Goal: Task Accomplishment & Management: Complete application form

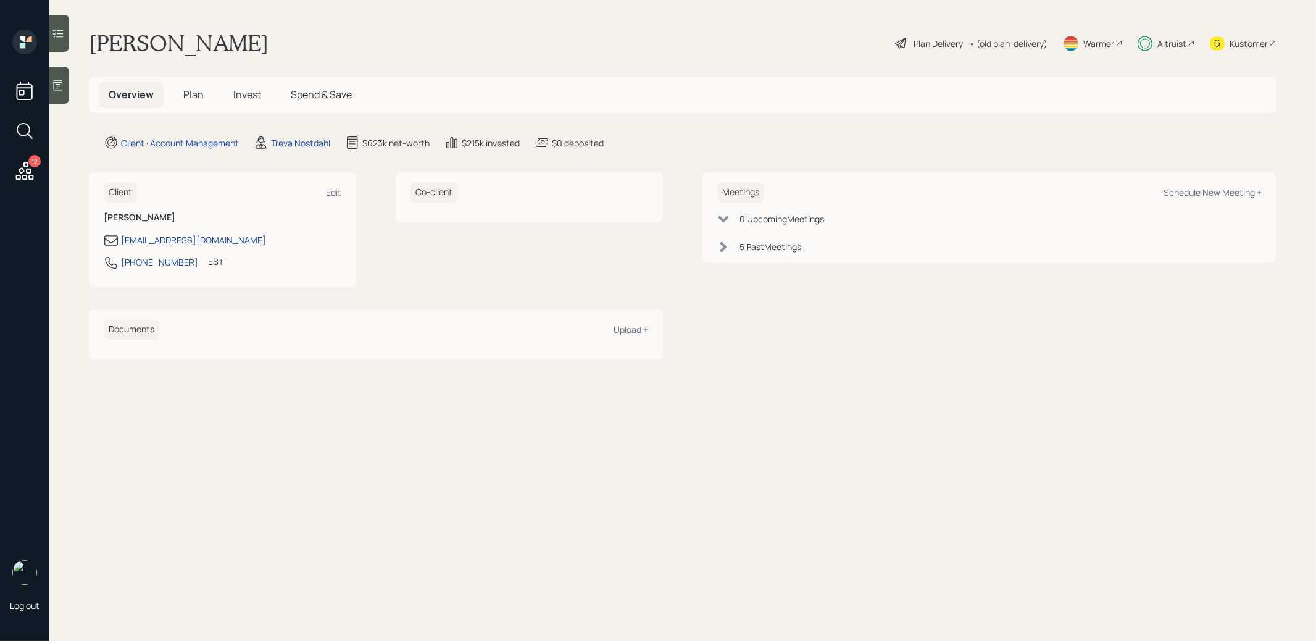
click at [238, 92] on span "Invest" at bounding box center [247, 95] width 28 height 14
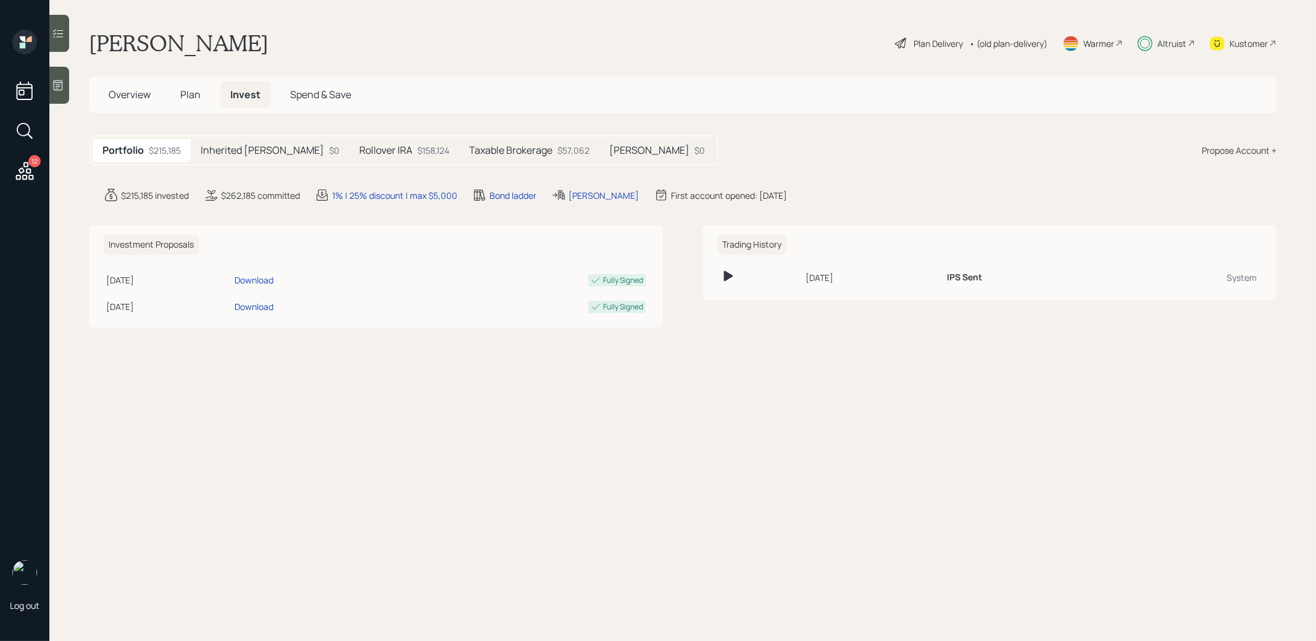
click at [474, 148] on h5 "Taxable Brokerage" at bounding box center [510, 150] width 83 height 12
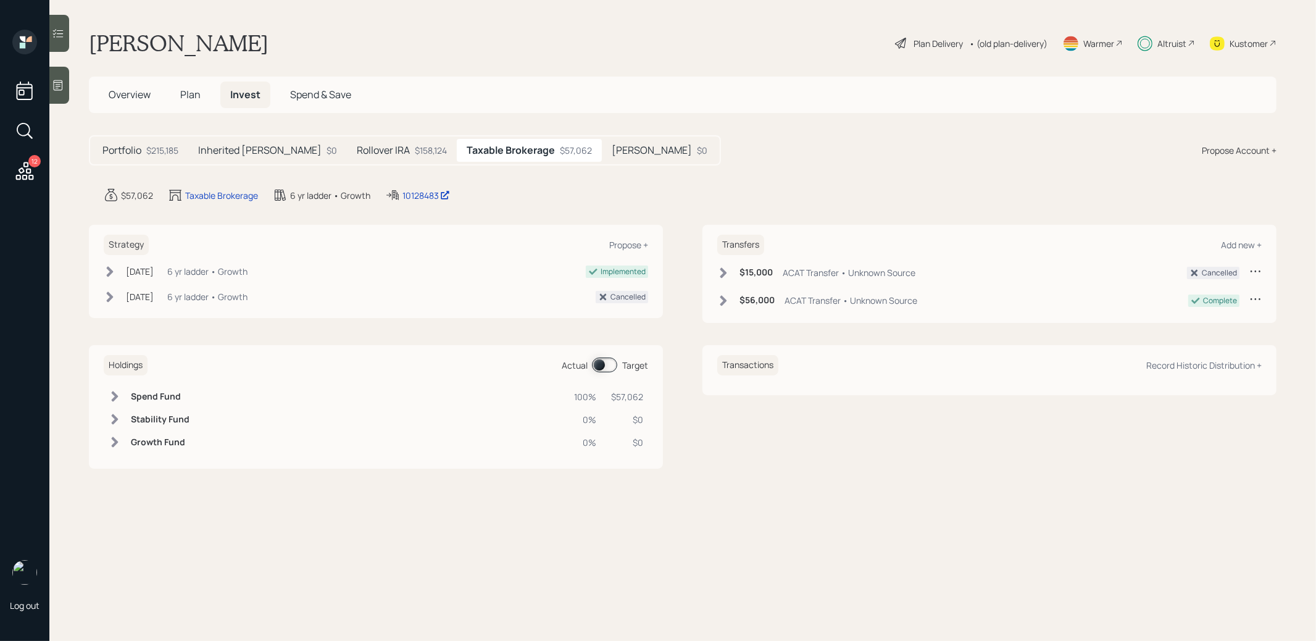
click at [188, 91] on span "Plan" at bounding box center [190, 95] width 20 height 14
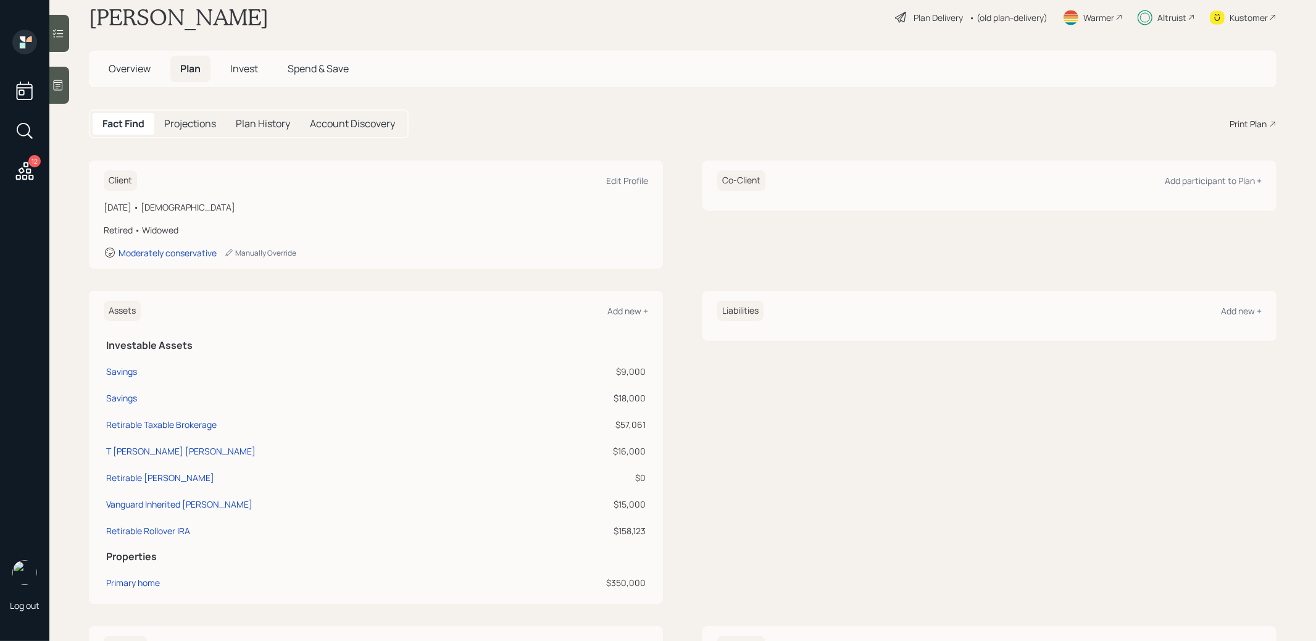
scroll to position [27, 0]
click at [633, 306] on div "Add new +" at bounding box center [627, 310] width 41 height 12
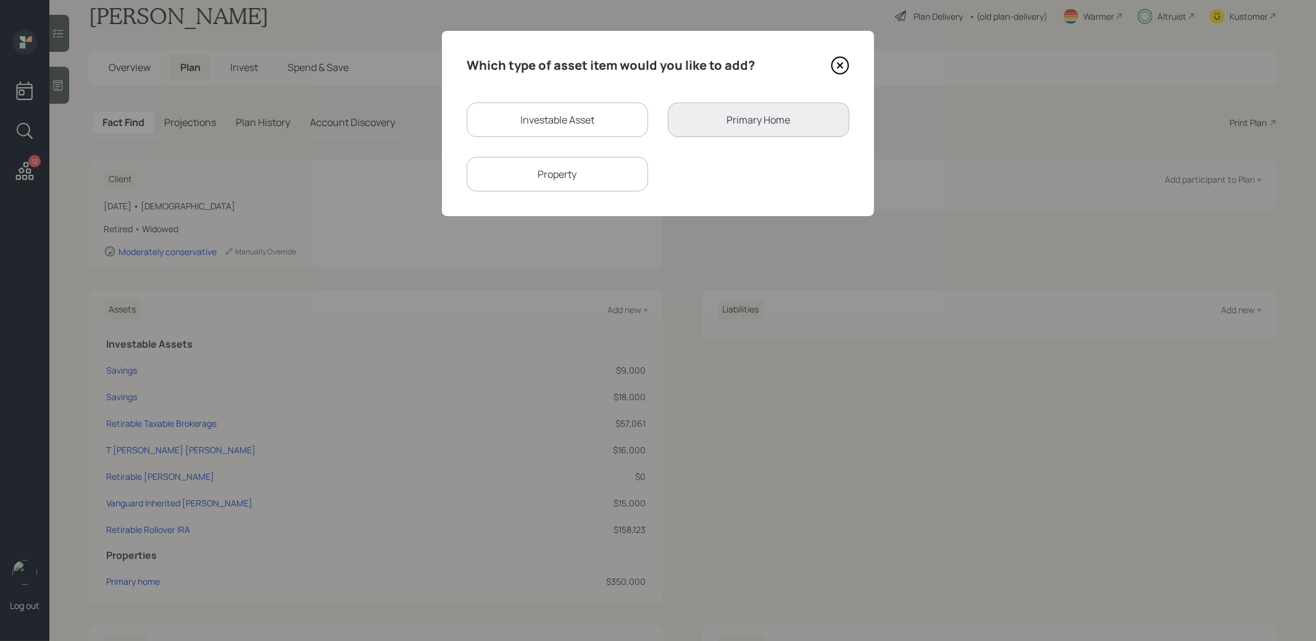
click at [490, 115] on div "Investable Asset" at bounding box center [558, 119] width 182 height 35
select select "taxable"
select select "balanced"
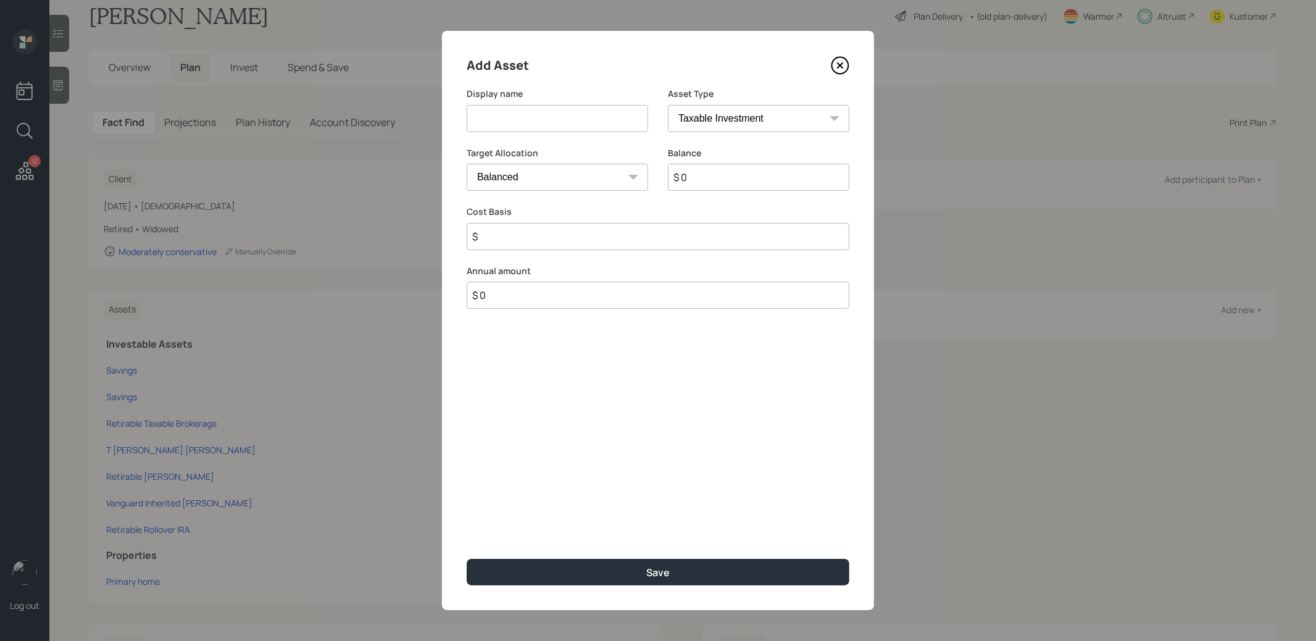
click at [522, 123] on input at bounding box center [558, 118] width 182 height 27
type input "Vanguard Brokerage"
click at [736, 185] on input "$ 0" at bounding box center [759, 177] width 182 height 27
type input "$ 13,000"
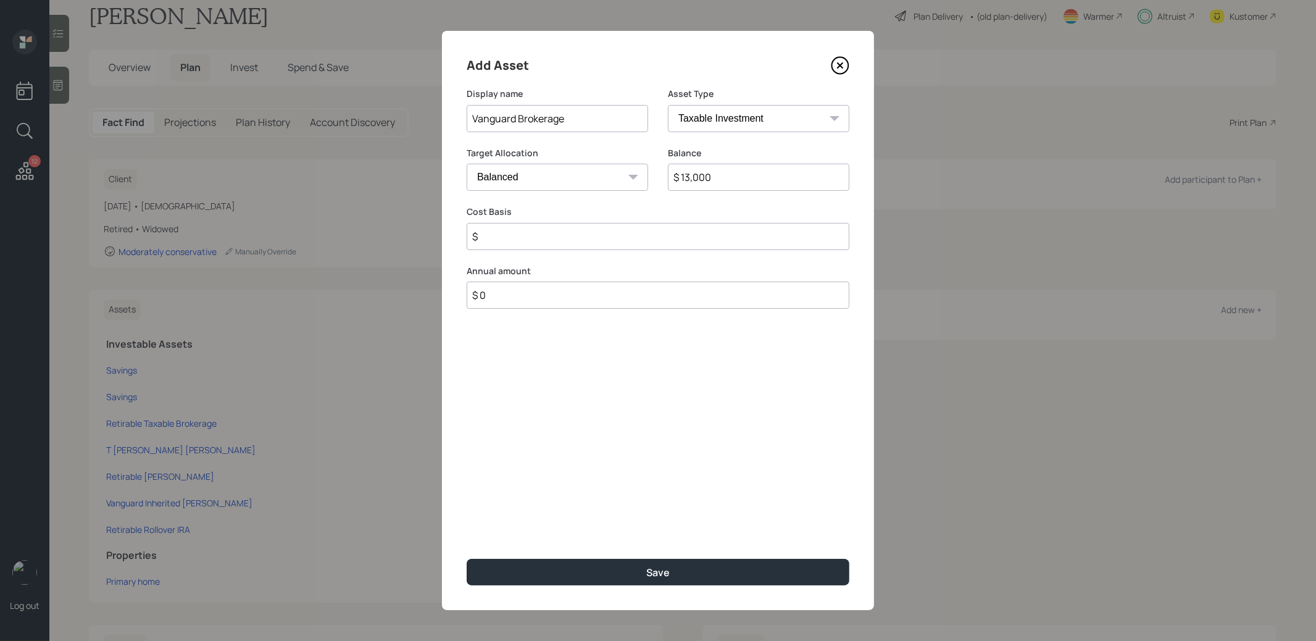
click at [573, 228] on input "$" at bounding box center [658, 236] width 383 height 27
type input "$ 1"
click at [581, 568] on button "Save" at bounding box center [658, 572] width 383 height 27
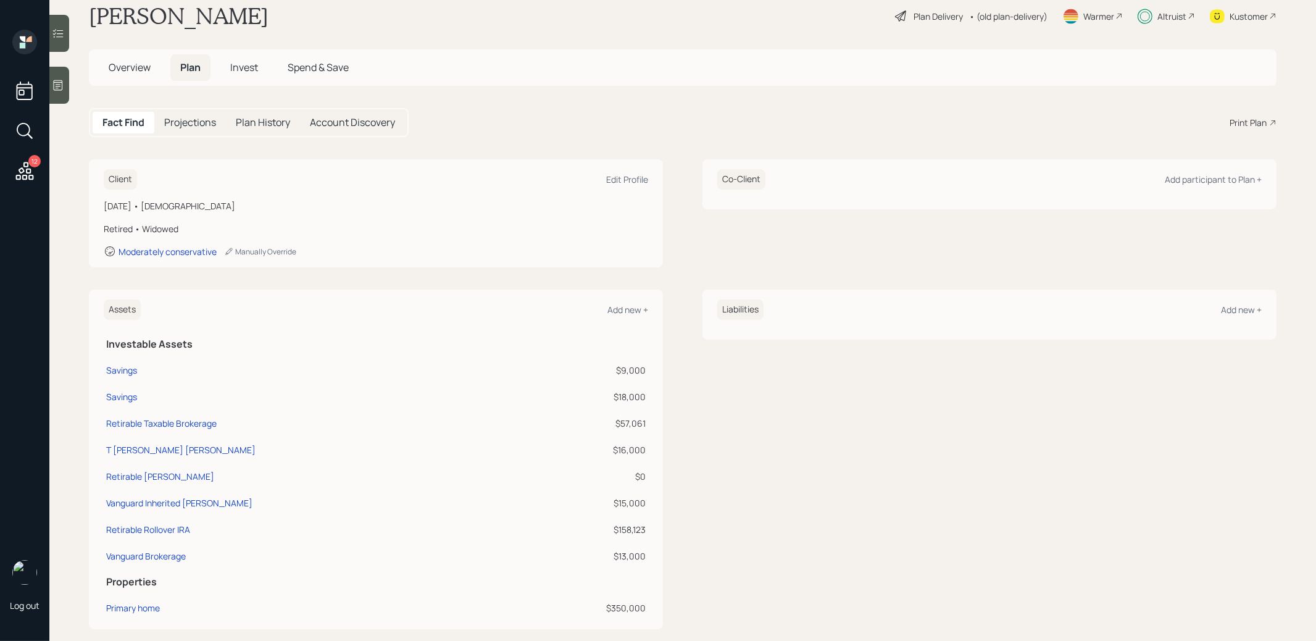
click at [241, 64] on span "Invest" at bounding box center [244, 68] width 28 height 14
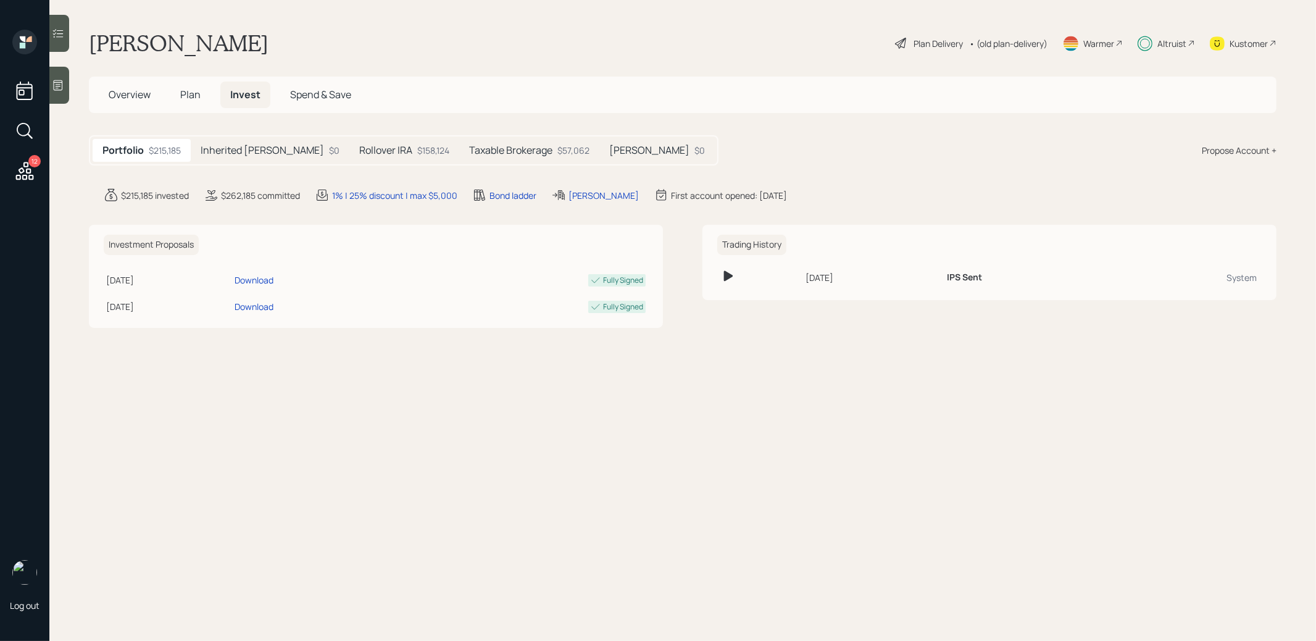
click at [479, 149] on h5 "Taxable Brokerage" at bounding box center [510, 150] width 83 height 12
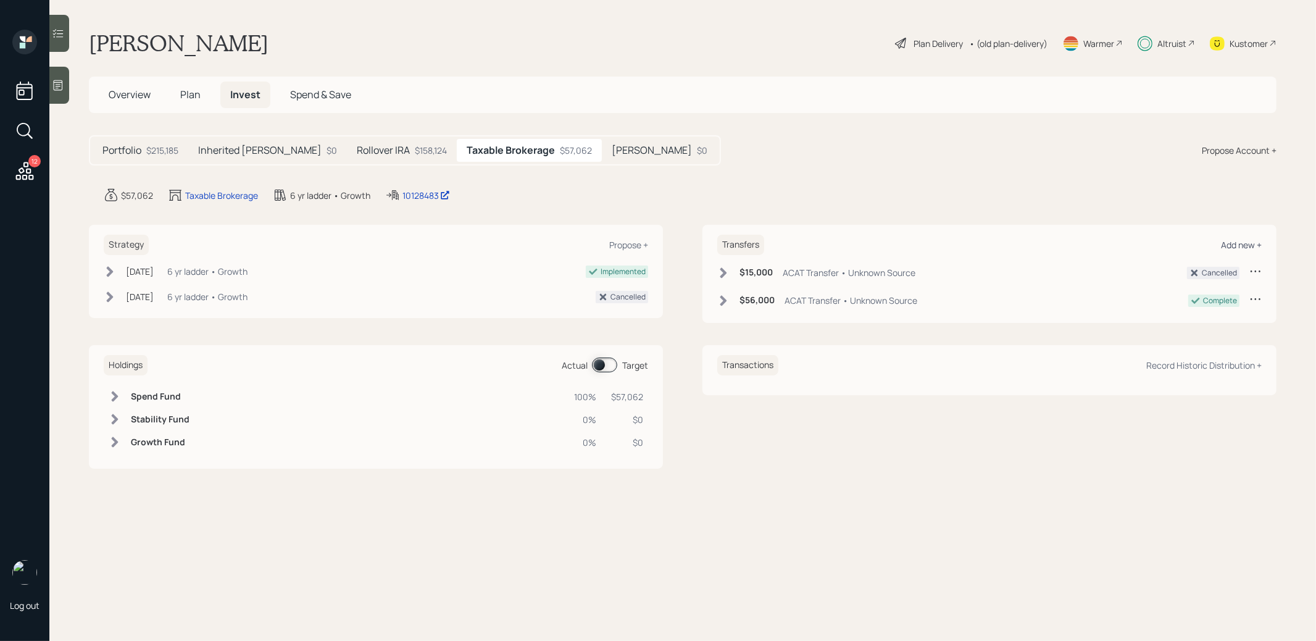
click at [1225, 240] on div "Add new +" at bounding box center [1241, 245] width 41 height 12
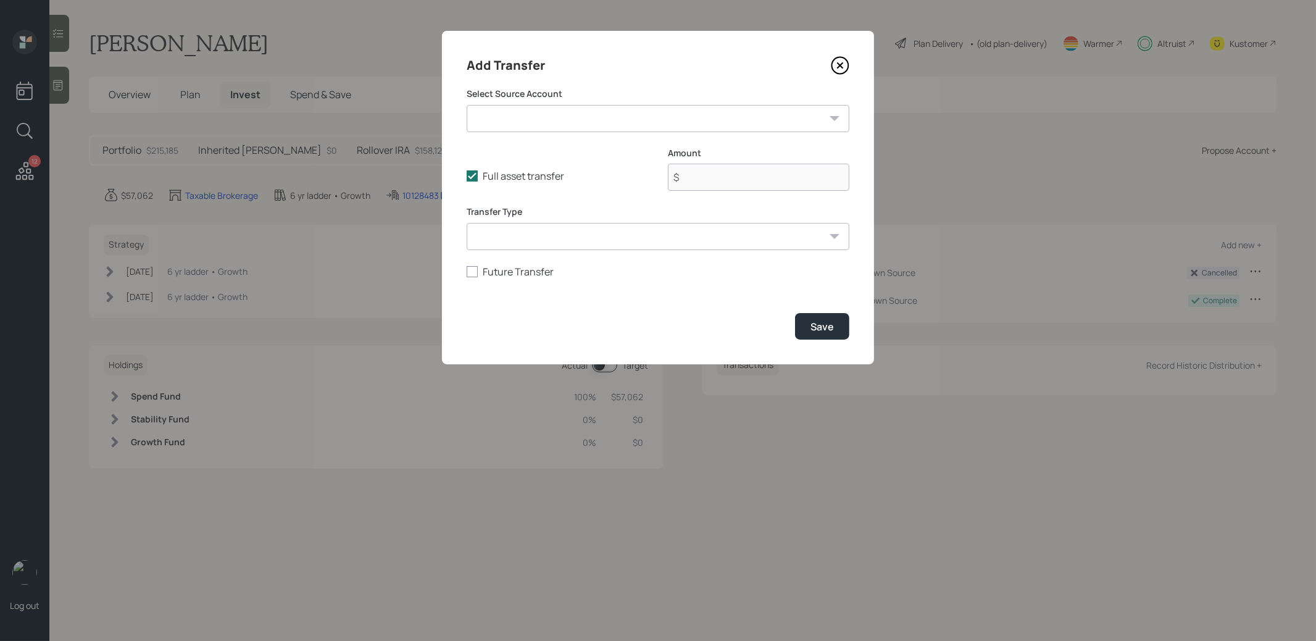
click at [701, 124] on select "Savings ($9,000 | Taxable Investment) Savings ($18,000 | Taxable Investment) T …" at bounding box center [658, 118] width 383 height 27
select select "41bf479b-a2b7-4b41-97a3-c5ab0677c3ad"
click at [467, 105] on select "Savings ($9,000 | Taxable Investment) Savings ($18,000 | Taxable Investment) T …" at bounding box center [658, 118] width 383 height 27
type input "$ 13,000"
click at [488, 236] on select "ACAT Transfer Non ACAT Transfer Capitalize Rollover Rollover Deposit" at bounding box center [658, 236] width 383 height 27
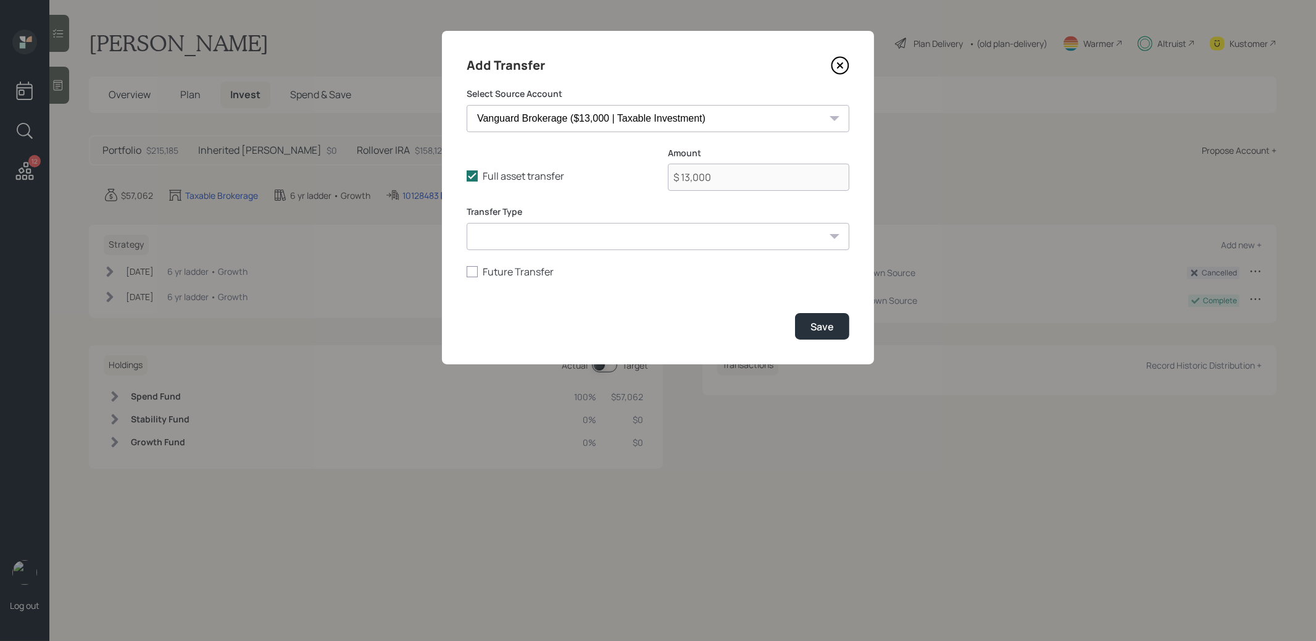
select select "acat_transfer"
click at [467, 223] on select "ACAT Transfer Non ACAT Transfer Capitalize Rollover Rollover Deposit" at bounding box center [658, 236] width 383 height 27
click at [840, 325] on button "Save" at bounding box center [822, 326] width 54 height 27
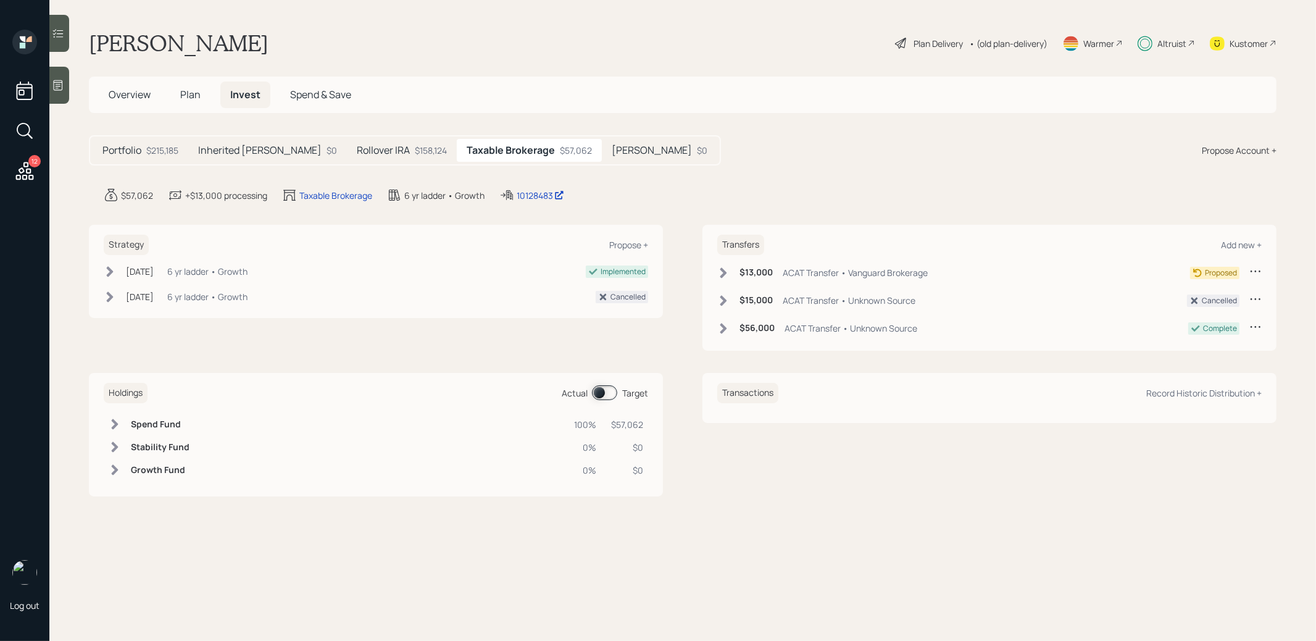
click at [724, 272] on icon at bounding box center [723, 272] width 7 height 10
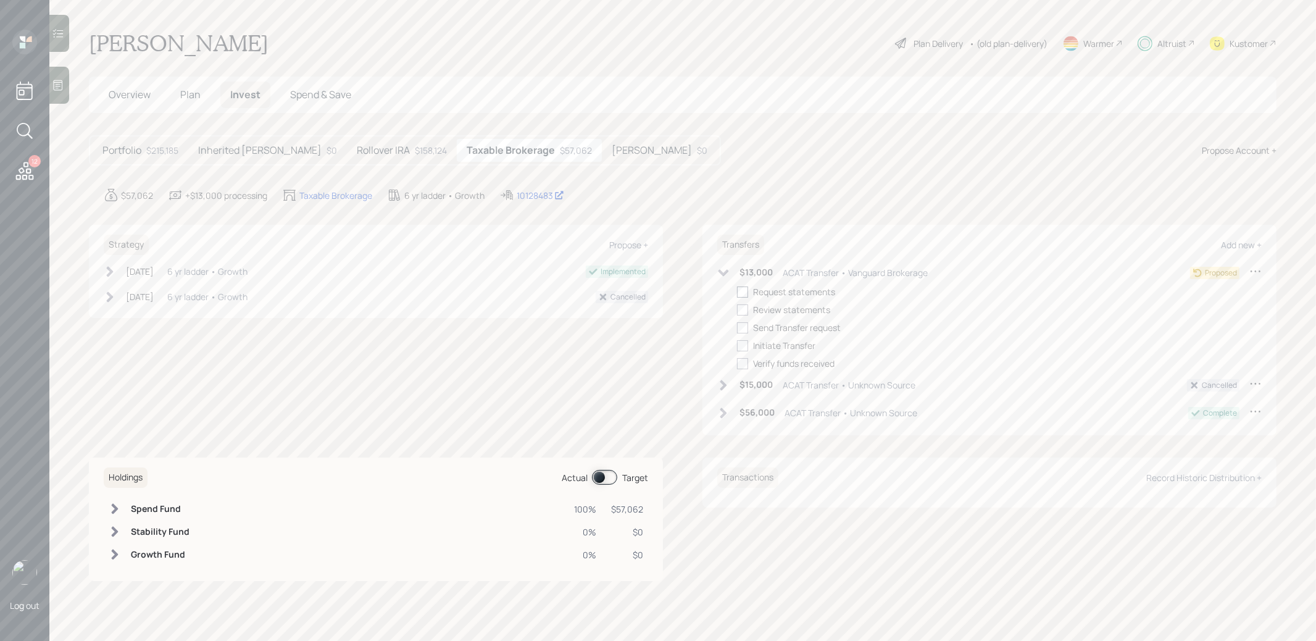
click at [741, 292] on div at bounding box center [742, 291] width 11 height 11
click at [737, 292] on input "checkbox" at bounding box center [737, 291] width 1 height 1
checkbox input "true"
click at [741, 306] on div at bounding box center [742, 309] width 11 height 11
click at [737, 309] on input "checkbox" at bounding box center [737, 309] width 1 height 1
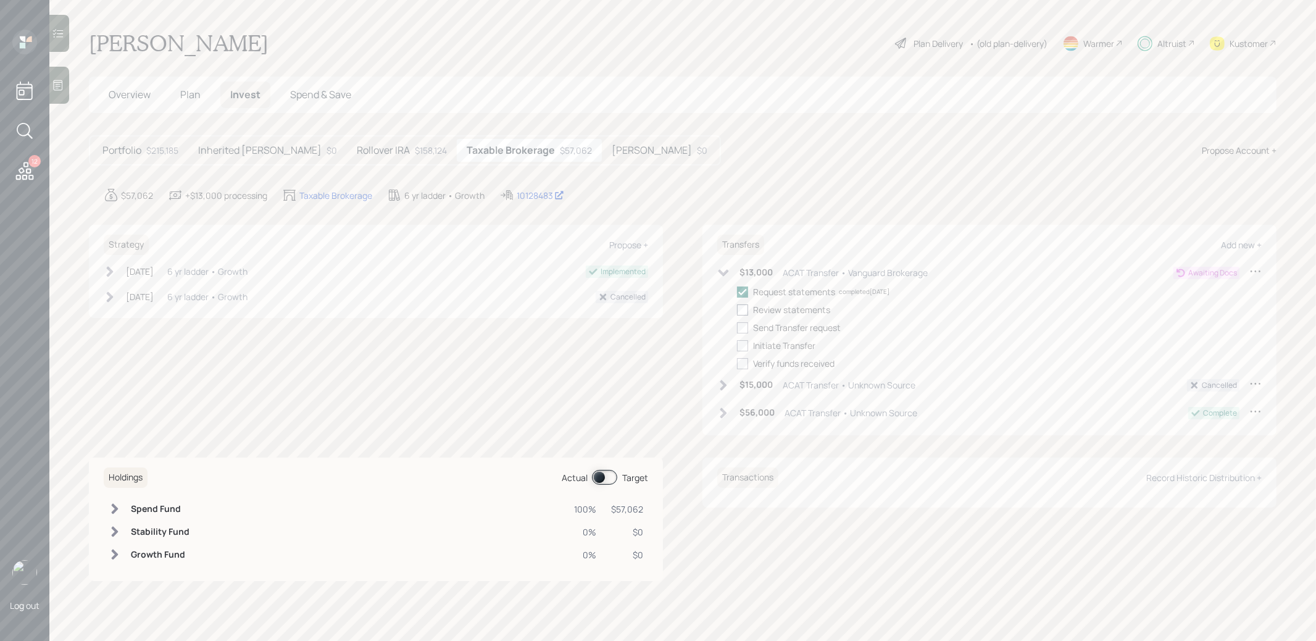
checkbox input "true"
click at [744, 323] on div at bounding box center [742, 327] width 11 height 11
click at [737, 327] on input "checkbox" at bounding box center [737, 327] width 1 height 1
checkbox input "true"
click at [745, 344] on div at bounding box center [742, 345] width 11 height 11
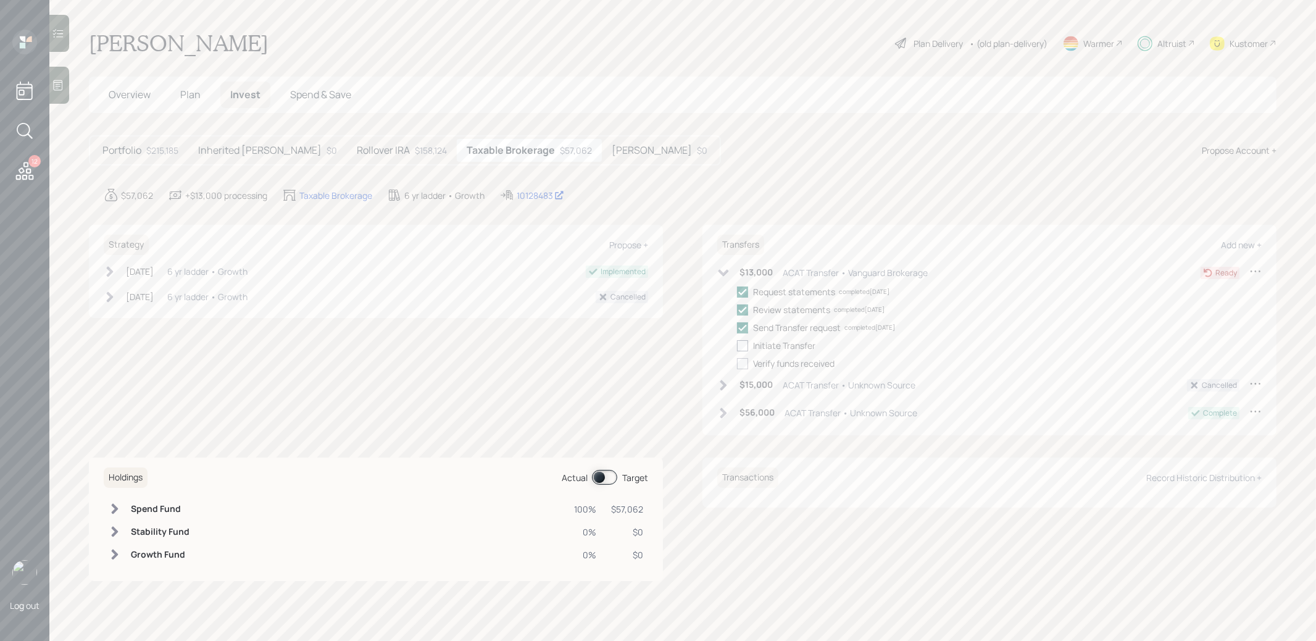
click at [737, 345] on input "checkbox" at bounding box center [737, 345] width 1 height 1
checkbox input "true"
click at [612, 150] on h5 "[PERSON_NAME]" at bounding box center [652, 150] width 80 height 12
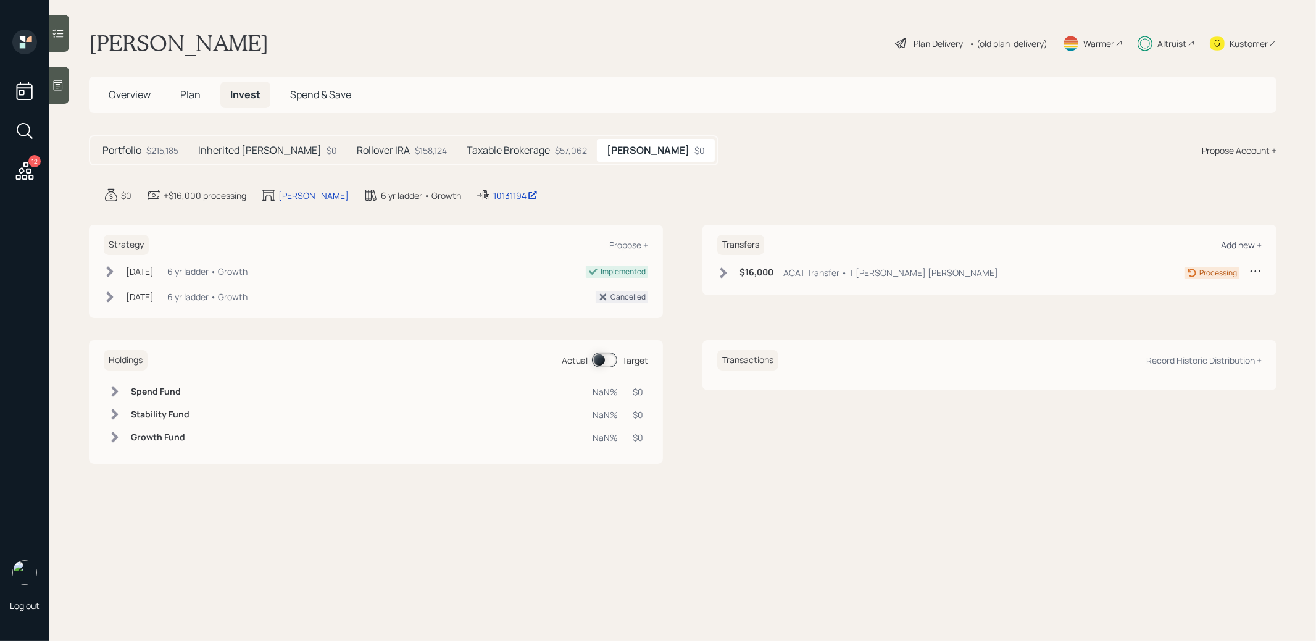
click at [1247, 241] on div "Add new +" at bounding box center [1241, 245] width 41 height 12
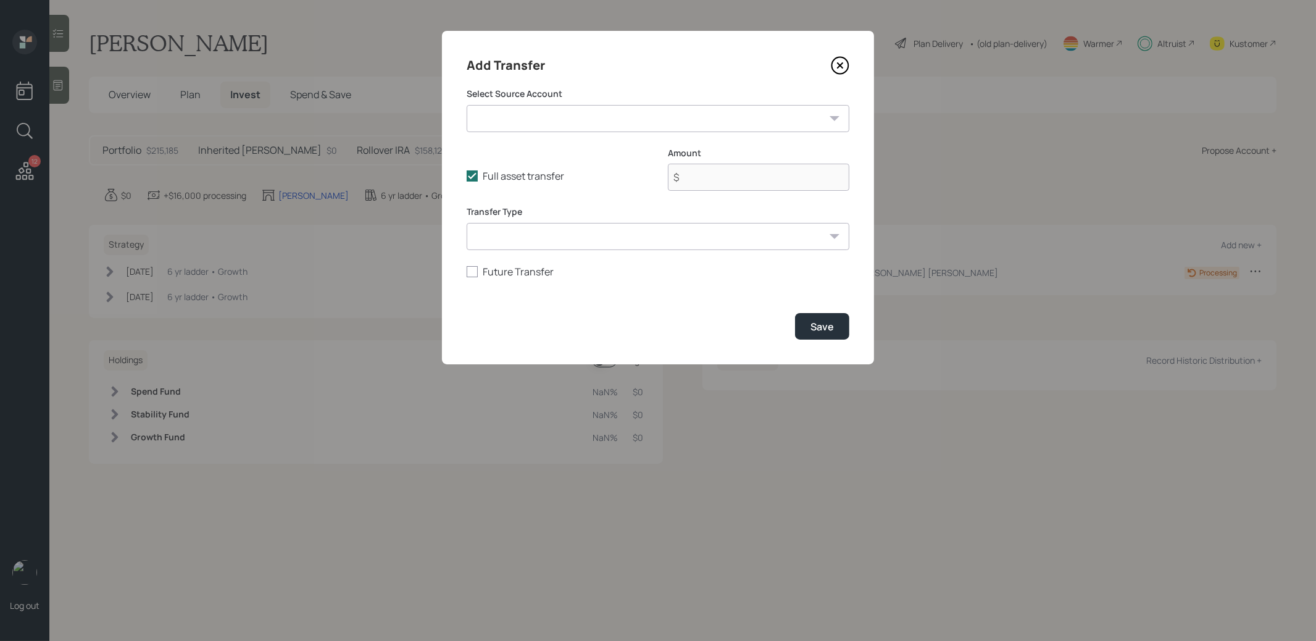
click at [711, 117] on select "Savings ($9,000 | Taxable Investment) Savings ($18,000 | Taxable Investment) T …" at bounding box center [658, 118] width 383 height 27
select select "fd8dafa1-398c-4809-acf7-d13fdd24d528"
click at [467, 105] on select "Savings ($9,000 | Taxable Investment) Savings ($18,000 | Taxable Investment) T …" at bounding box center [658, 118] width 383 height 27
type input "$ 15,000"
click at [628, 234] on select "ACAT Transfer Non ACAT Transfer Capitalize Rollover Rollover Deposit" at bounding box center [658, 236] width 383 height 27
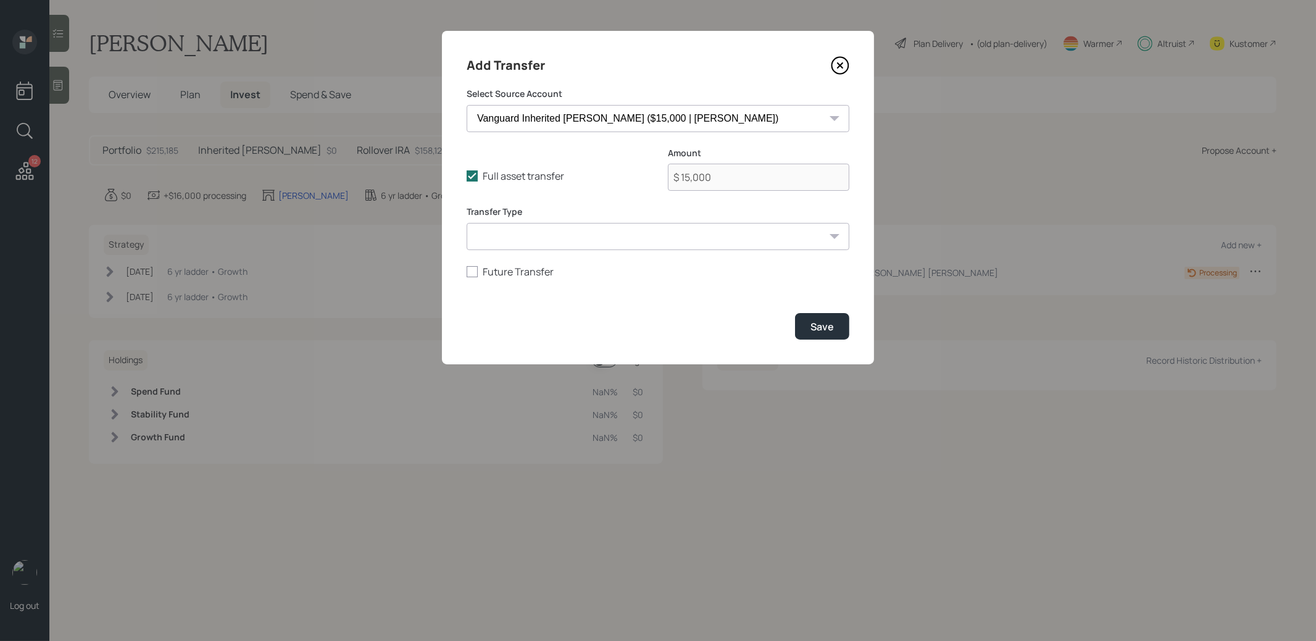
select select "acat_transfer"
click at [467, 223] on select "ACAT Transfer Non ACAT Transfer Capitalize Rollover Rollover Deposit" at bounding box center [658, 236] width 383 height 27
click at [824, 320] on div "Save" at bounding box center [822, 327] width 23 height 14
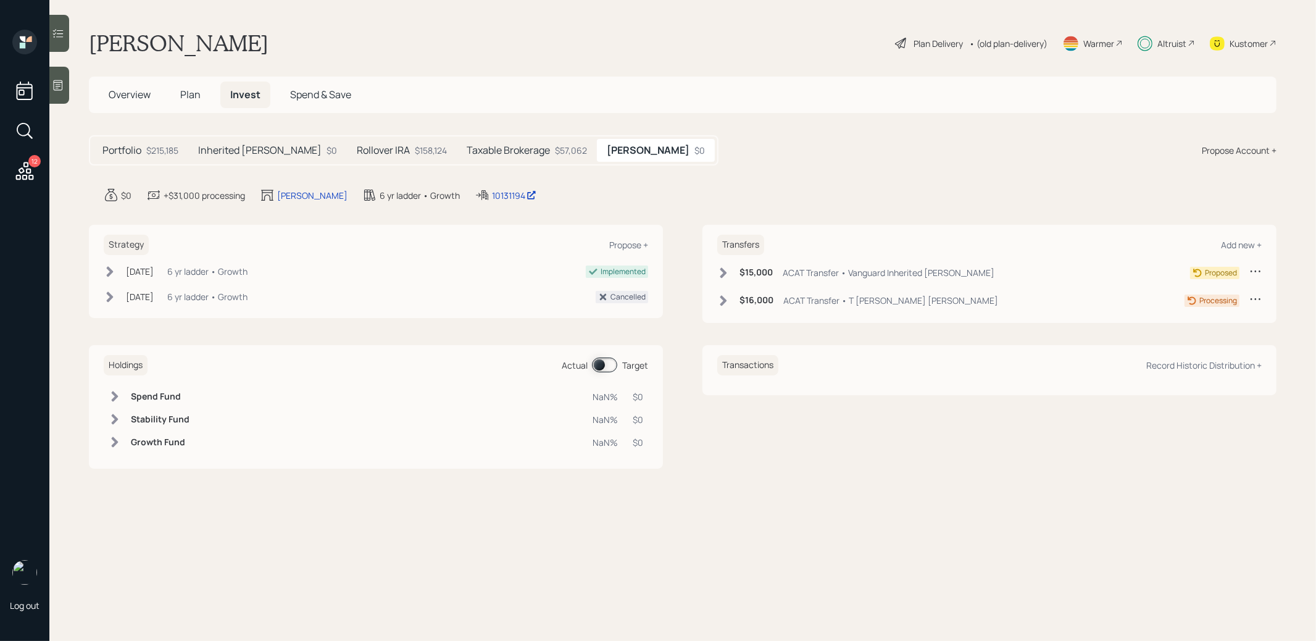
click at [725, 269] on icon at bounding box center [723, 273] width 12 height 12
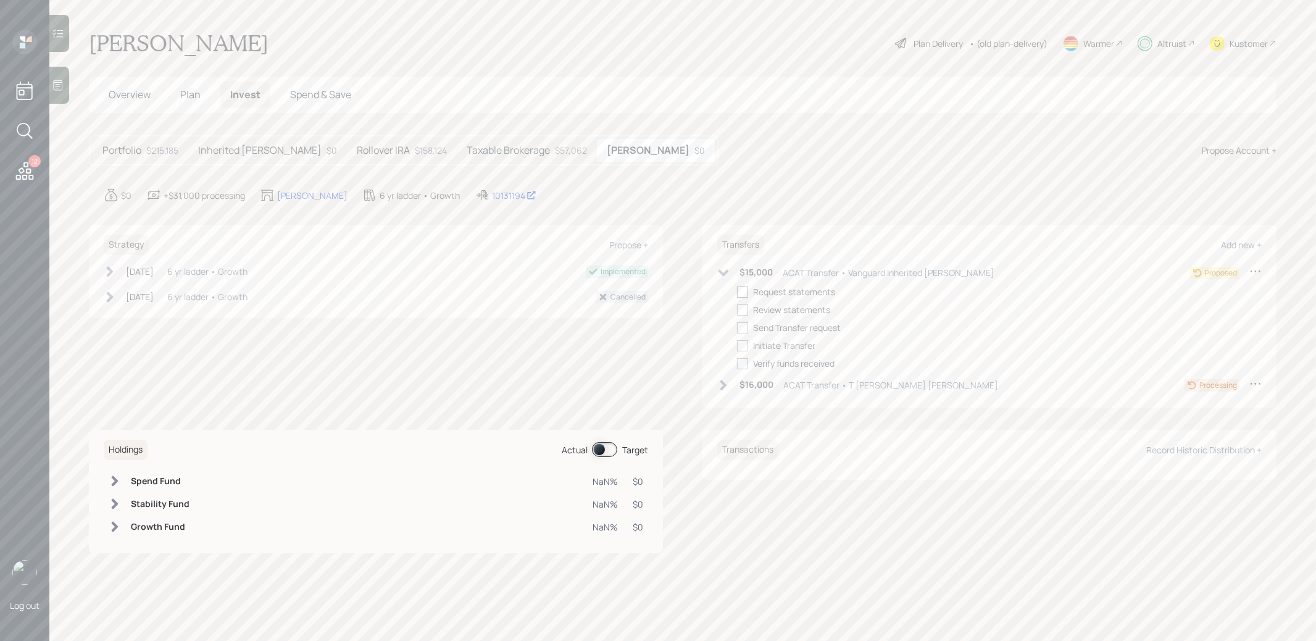
click at [743, 290] on div at bounding box center [742, 291] width 11 height 11
click at [737, 291] on input "checkbox" at bounding box center [737, 291] width 1 height 1
checkbox input "true"
click at [743, 307] on div at bounding box center [742, 309] width 11 height 11
click at [737, 309] on input "checkbox" at bounding box center [737, 309] width 1 height 1
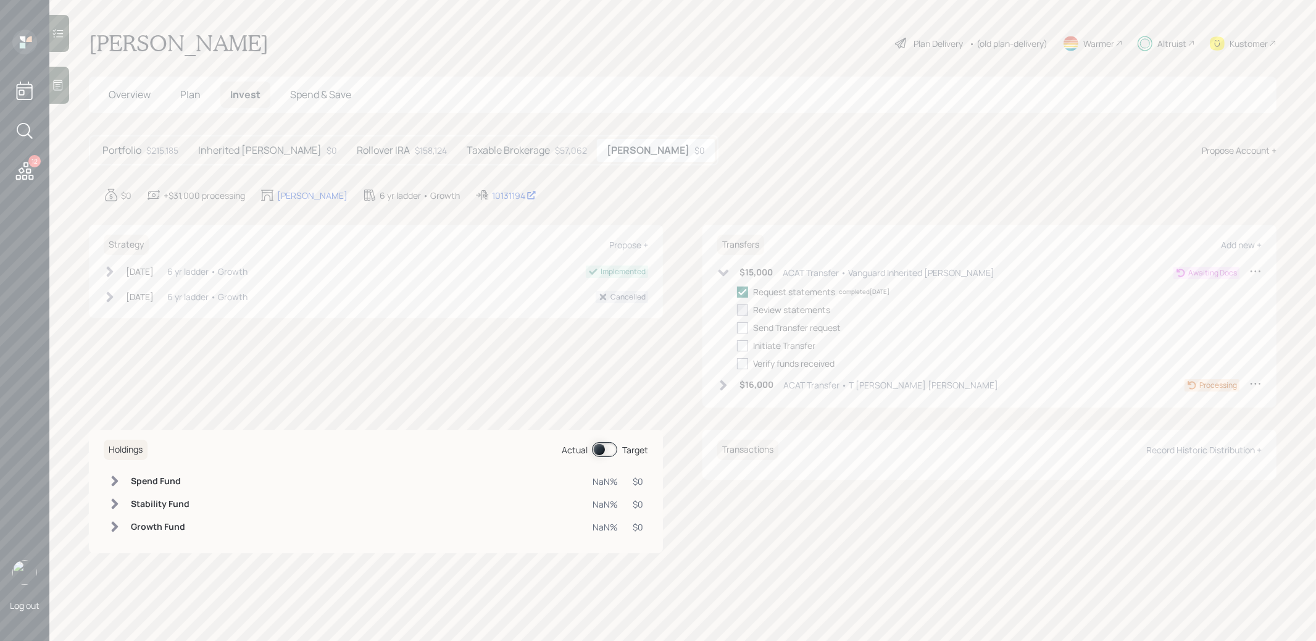
checkbox input "true"
click at [745, 326] on div at bounding box center [742, 327] width 11 height 11
click at [737, 327] on input "checkbox" at bounding box center [737, 327] width 1 height 1
checkbox input "true"
click at [746, 349] on div at bounding box center [742, 345] width 11 height 11
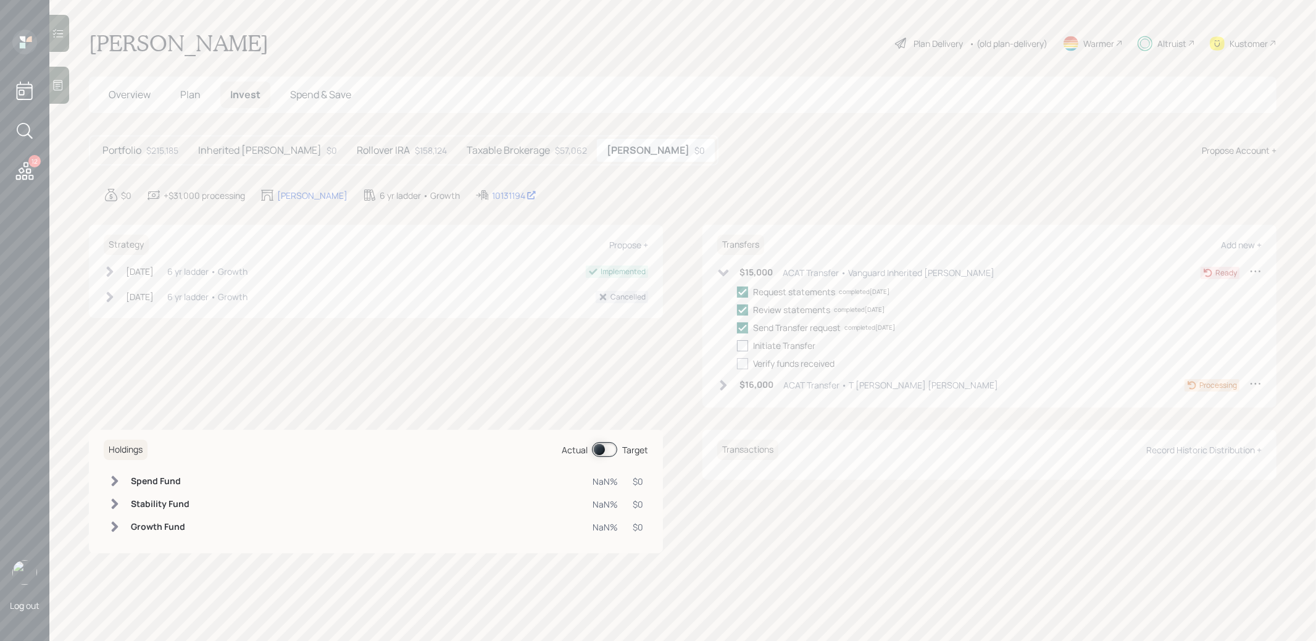
click at [737, 346] on input "checkbox" at bounding box center [737, 345] width 1 height 1
checkbox input "true"
click at [723, 272] on icon at bounding box center [724, 272] width 10 height 7
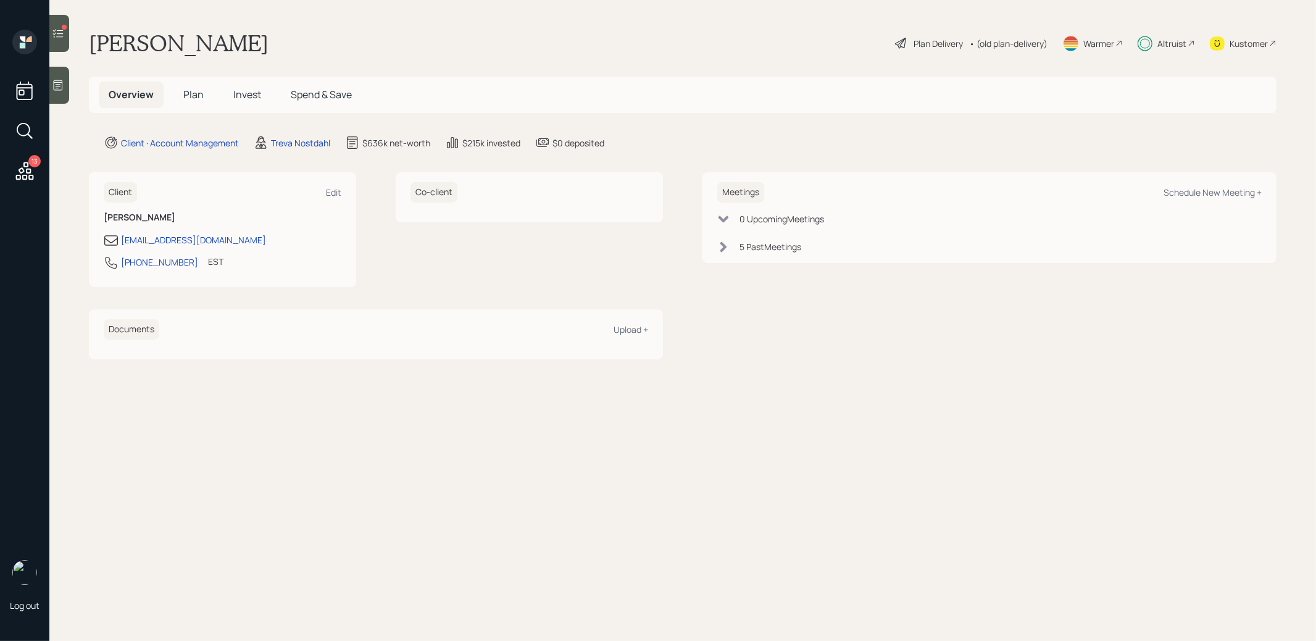
click at [240, 92] on span "Invest" at bounding box center [247, 95] width 28 height 14
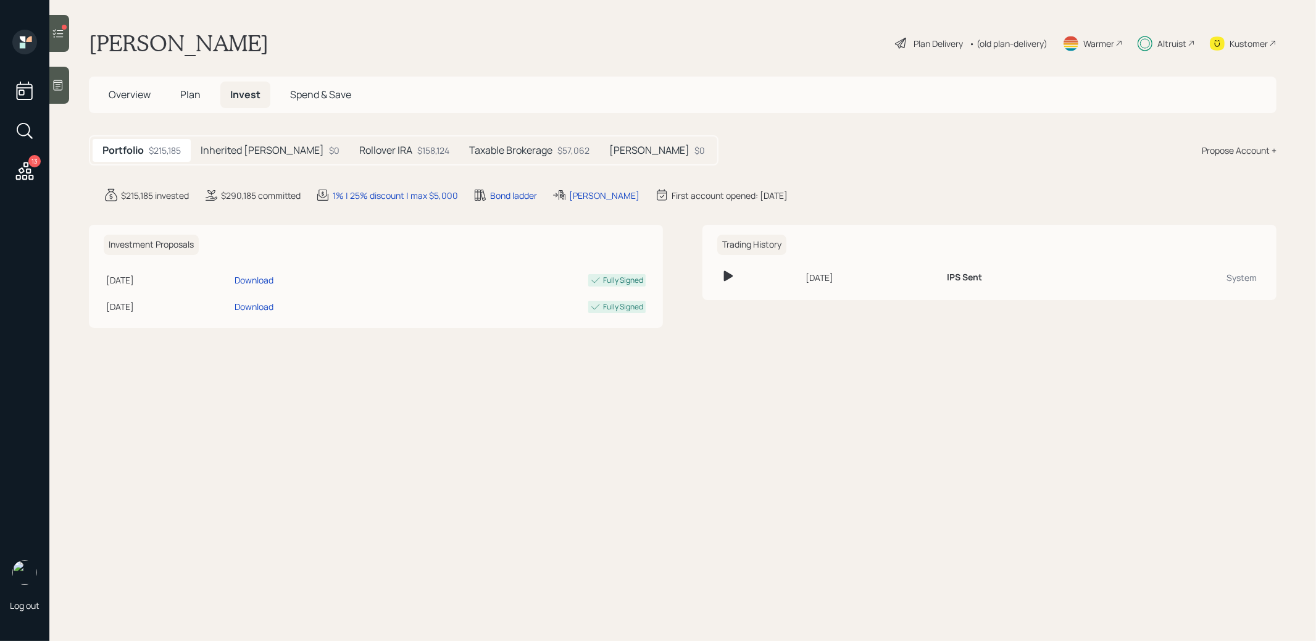
click at [20, 131] on icon at bounding box center [25, 131] width 22 height 22
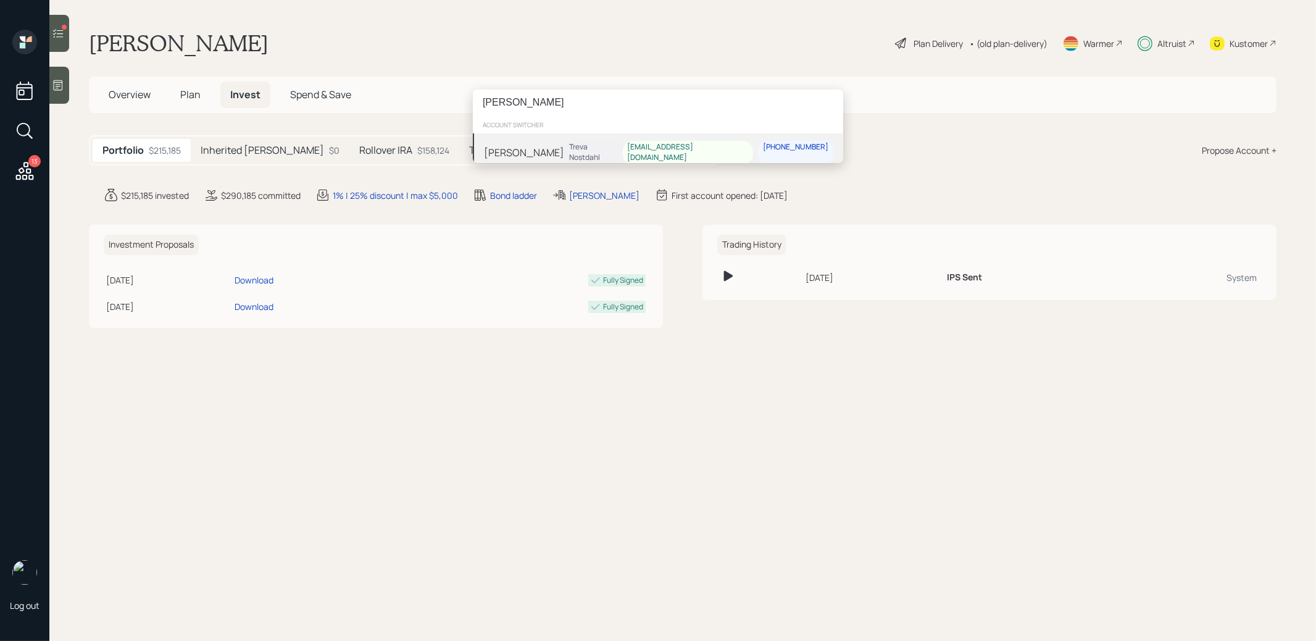
type input "brian cook"
click at [584, 138] on div "Brian Cook Treva Nostdahl bcookfl@gmail.com 252-739-0812" at bounding box center [658, 152] width 370 height 38
